Goal: Navigation & Orientation: Find specific page/section

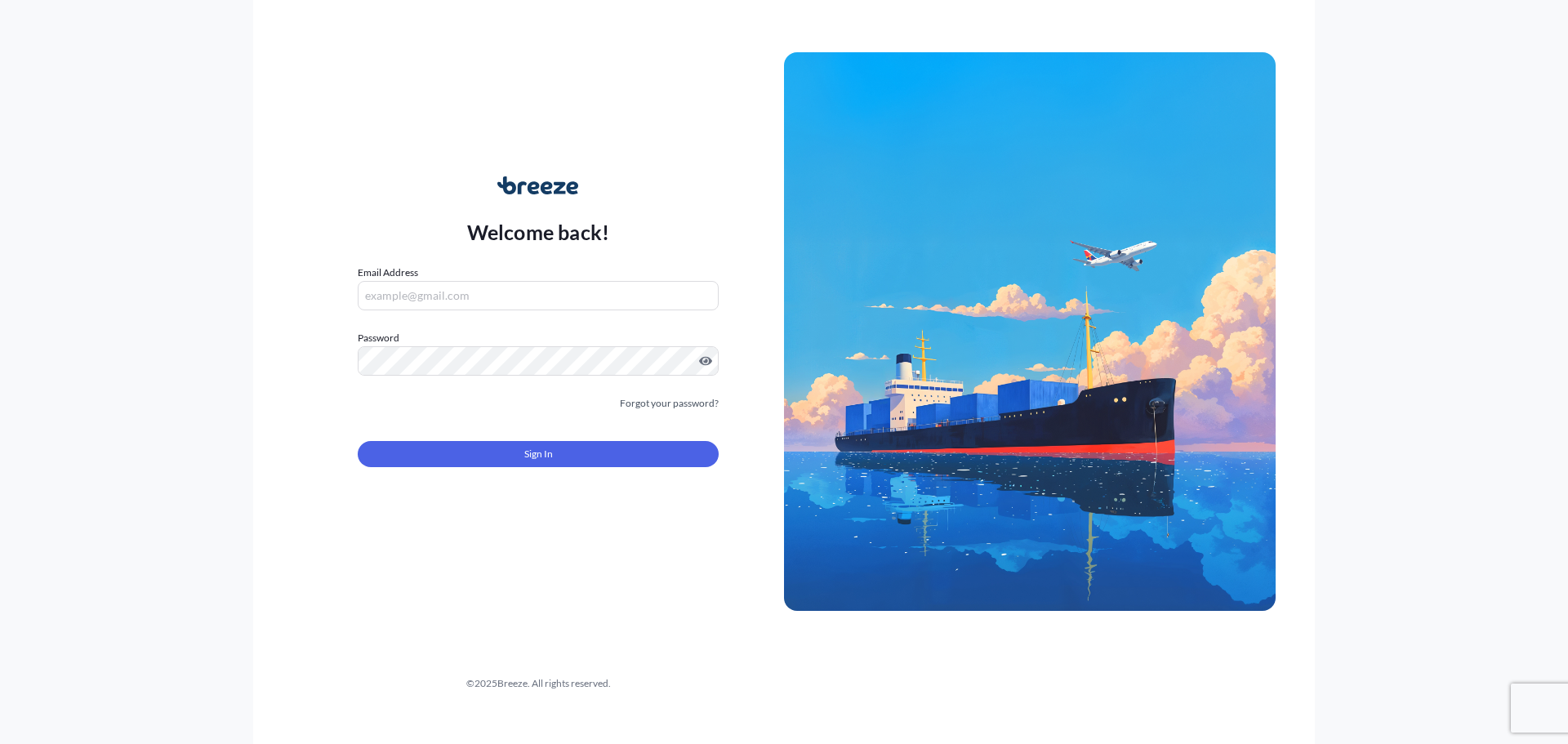
type input "[PERSON_NAME][EMAIL_ADDRESS][PERSON_NAME][DOMAIN_NAME]"
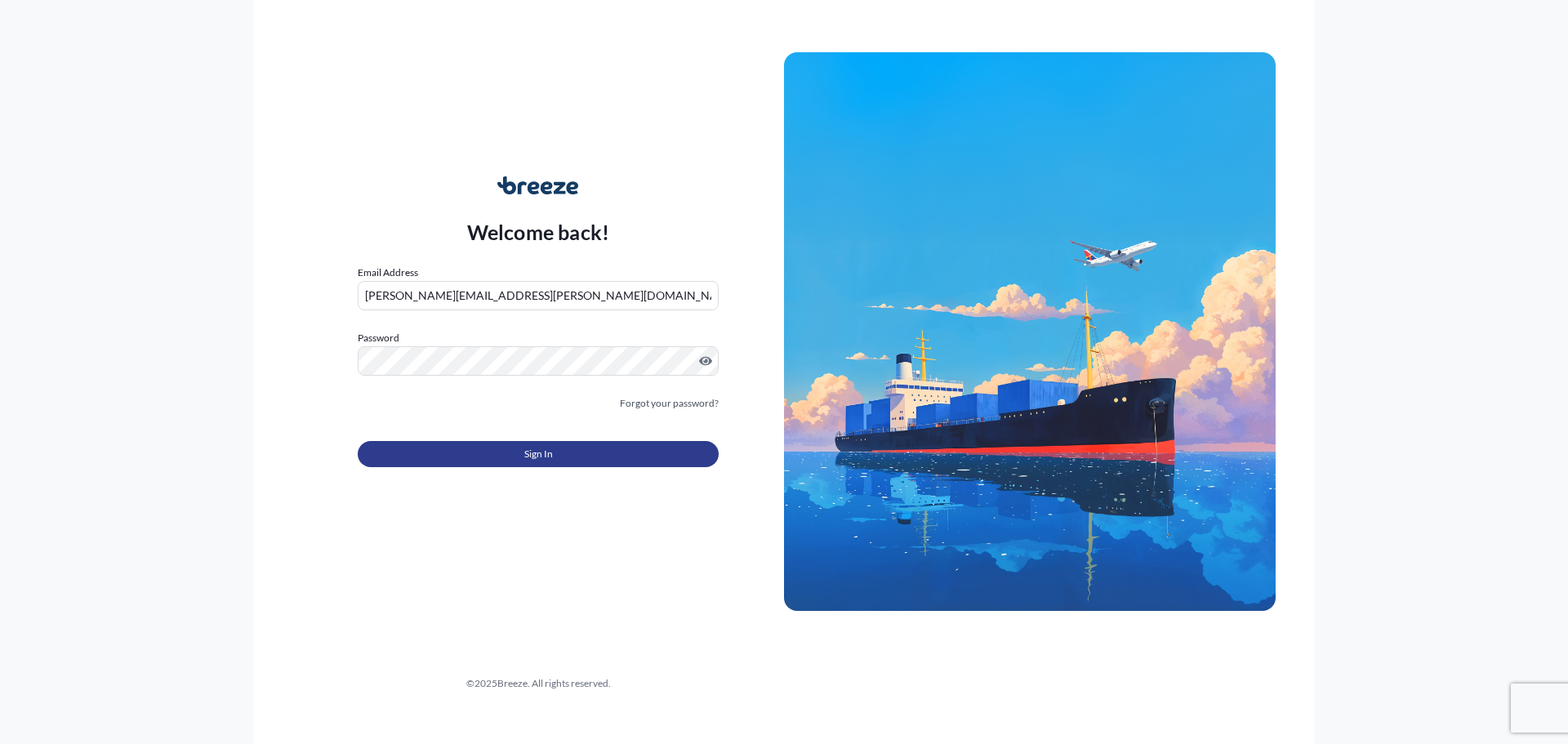
click at [582, 456] on button "Sign In" at bounding box center [538, 454] width 361 height 26
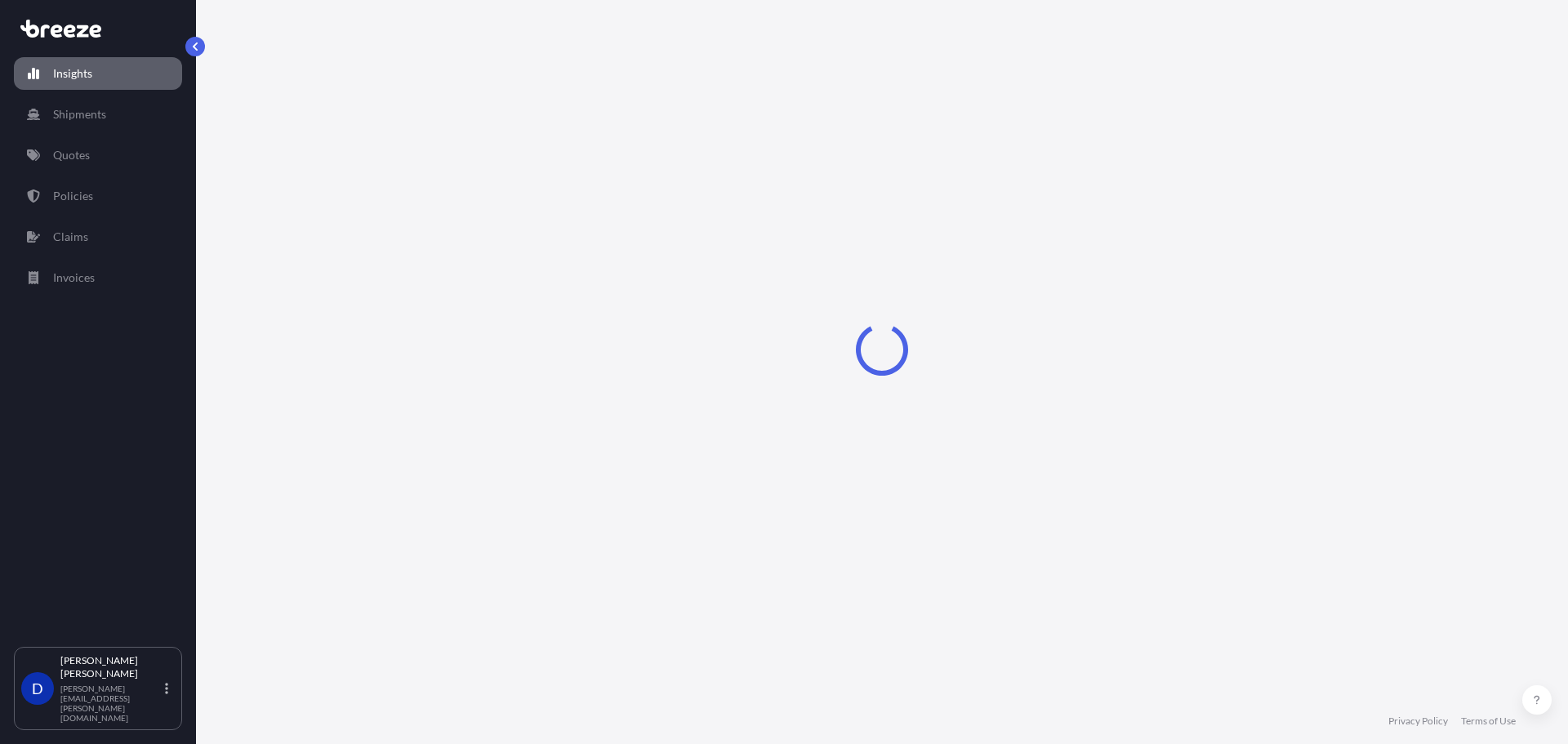
select select "2025"
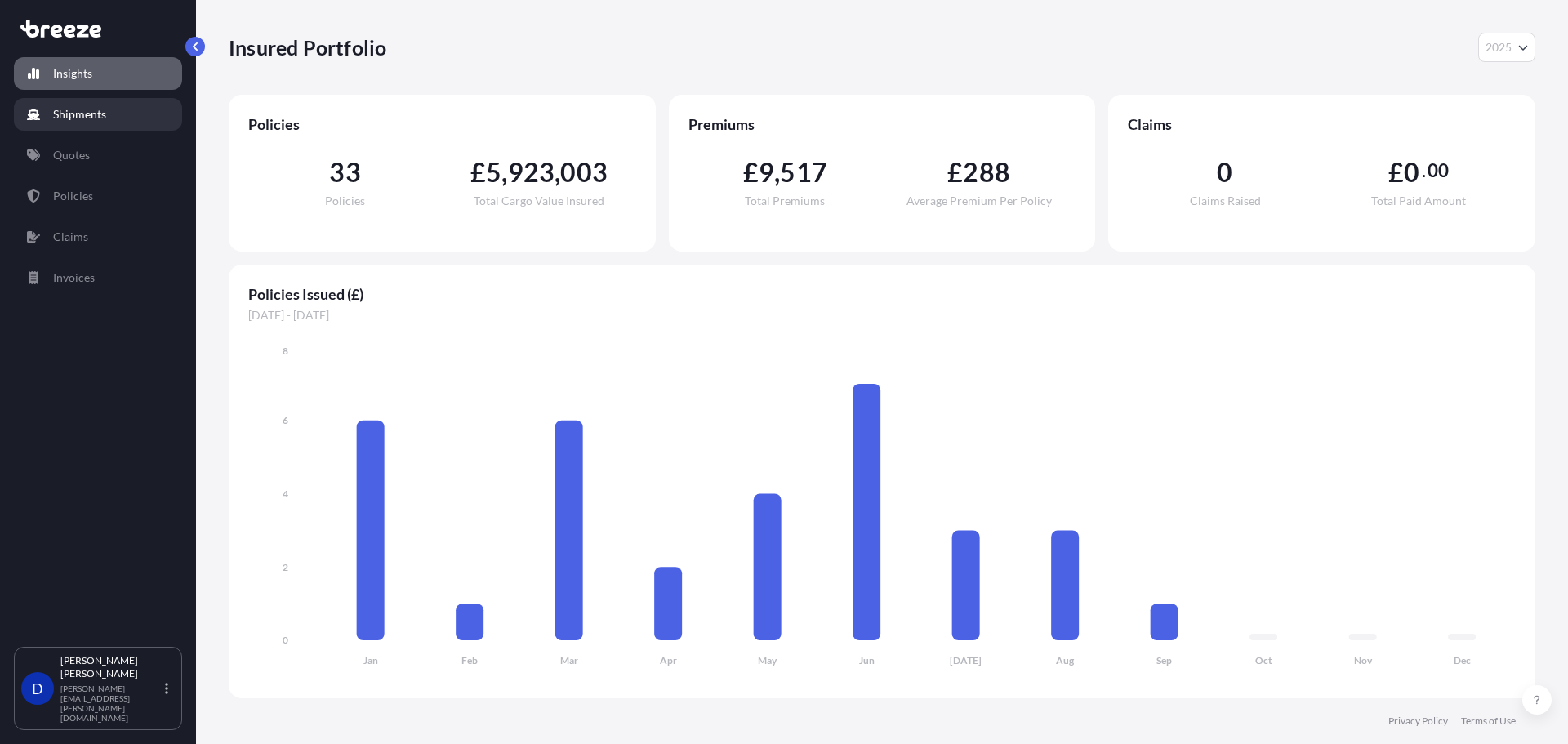
click at [86, 125] on link "Shipments" at bounding box center [98, 114] width 168 height 32
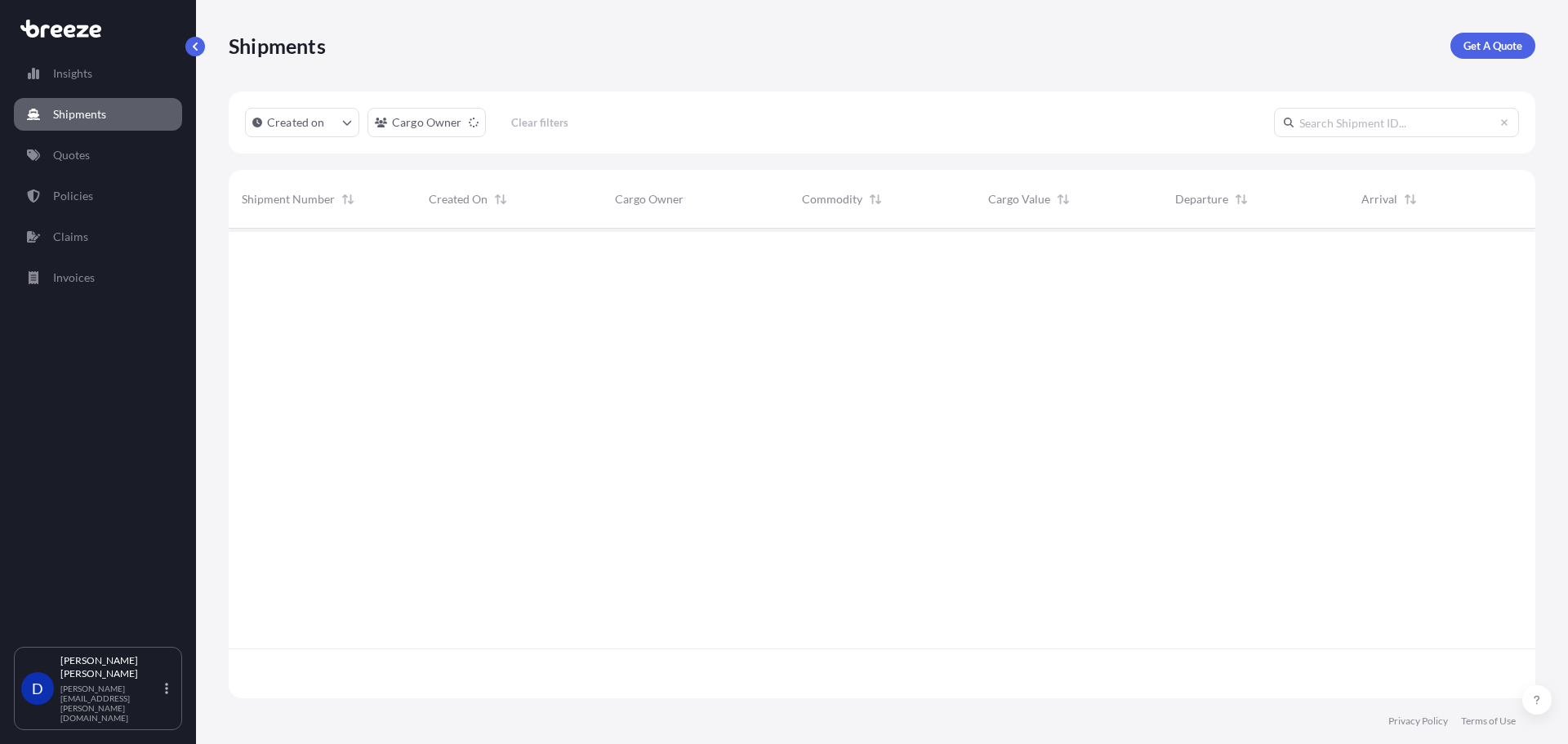
scroll to position [516, 1294]
click at [57, 187] on link "Policies" at bounding box center [98, 196] width 168 height 32
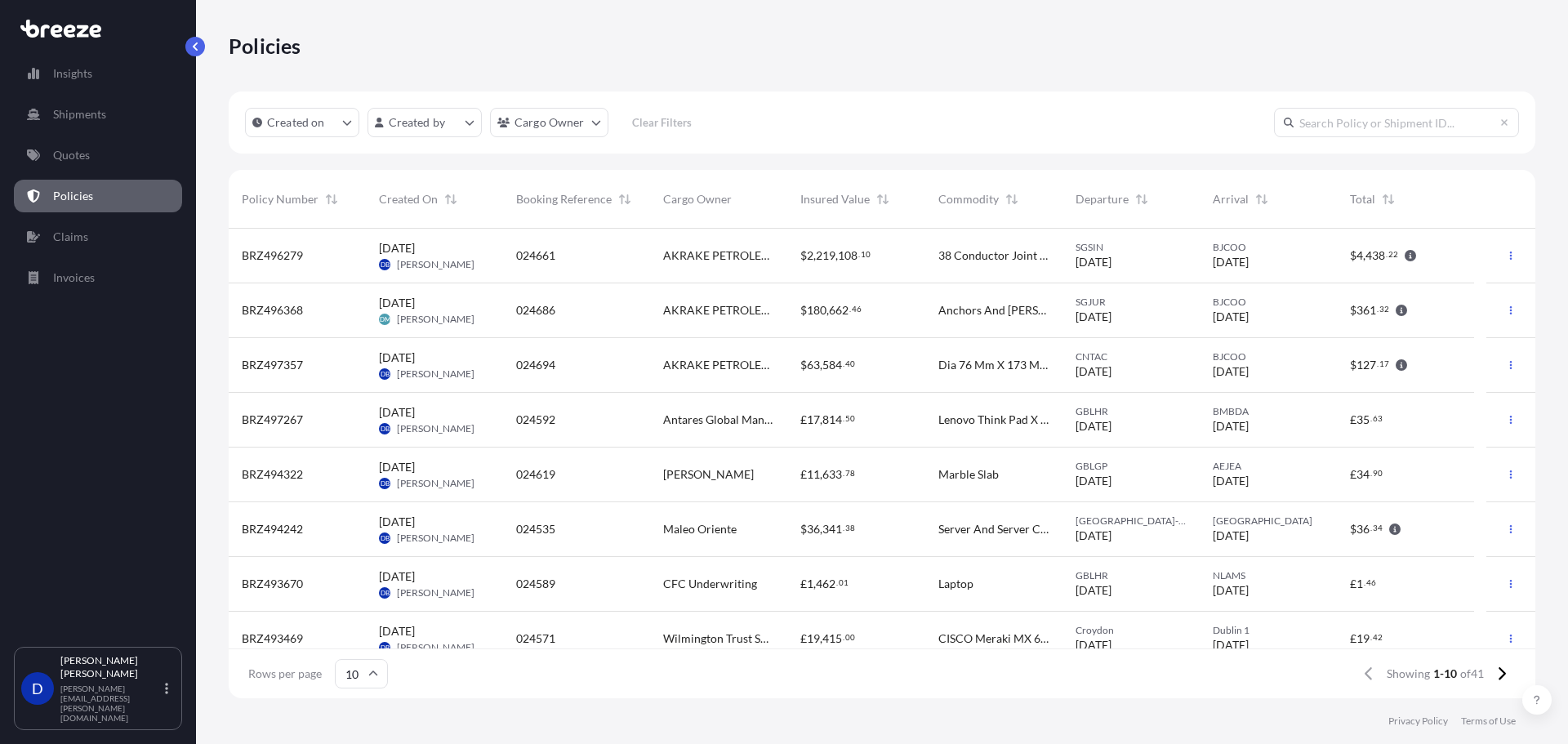
click at [94, 162] on link "Quotes" at bounding box center [98, 155] width 168 height 32
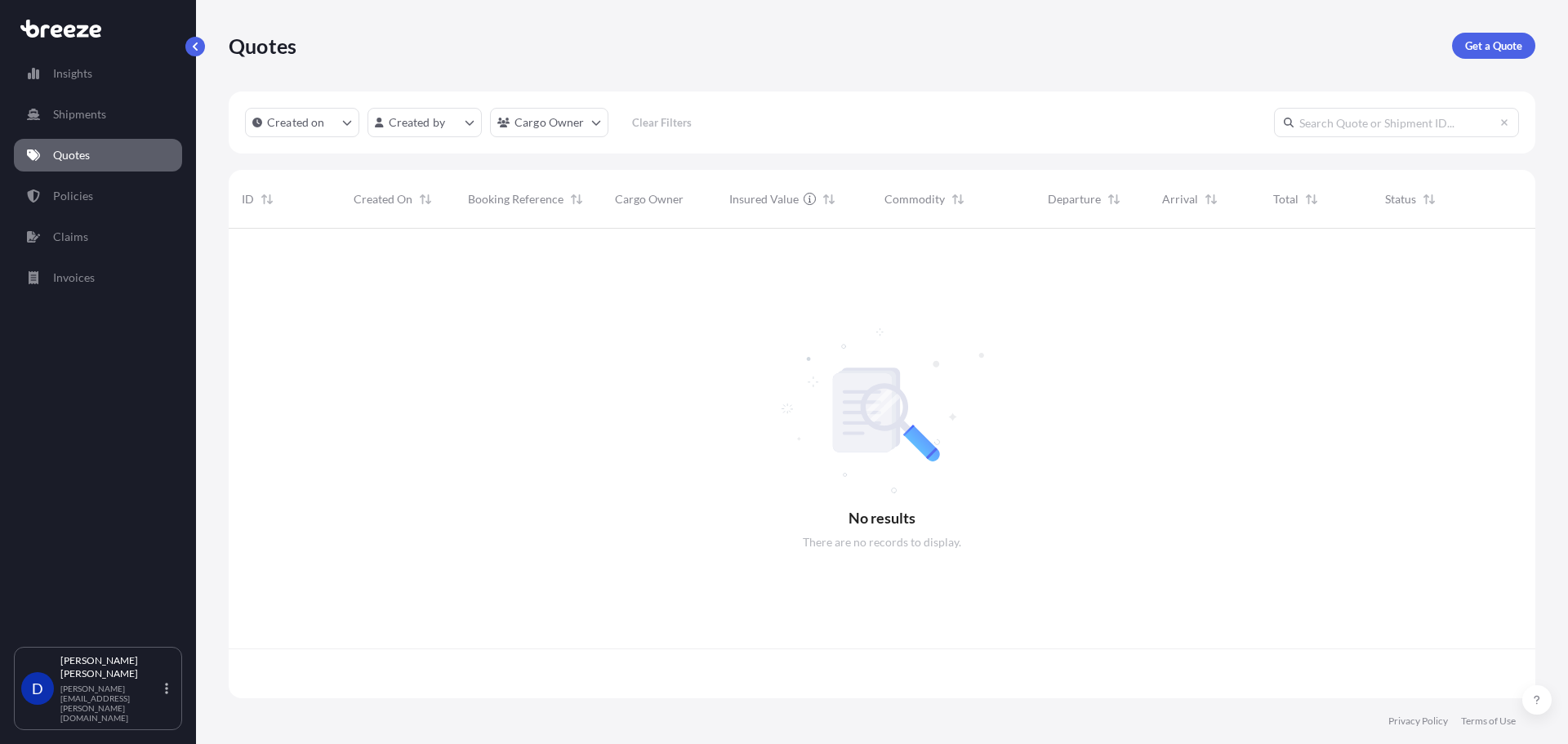
scroll to position [466, 1294]
